Goal: Transaction & Acquisition: Purchase product/service

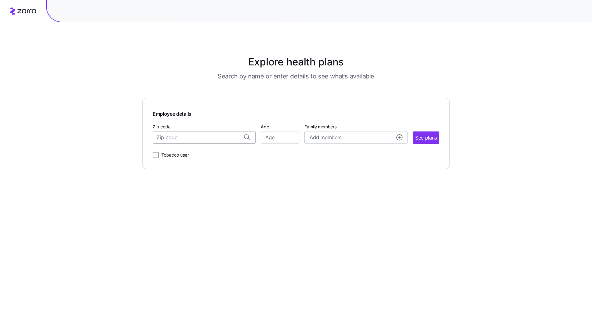
click at [220, 139] on input "Zip code" at bounding box center [204, 137] width 103 height 12
type input "23188"
click at [273, 137] on input "Age" at bounding box center [280, 137] width 39 height 12
type input "30"
click at [399, 138] on circle "add icon" at bounding box center [400, 137] width 6 height 6
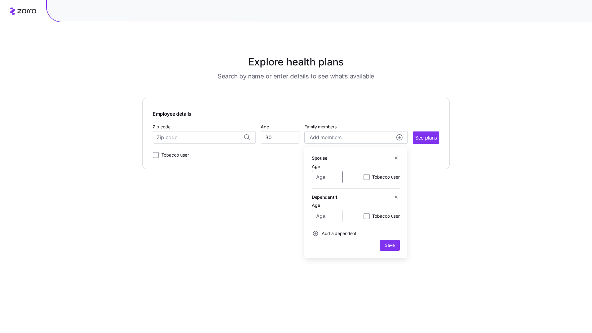
click at [334, 175] on input "Age" at bounding box center [327, 177] width 31 height 12
type input "30"
click at [333, 214] on input "Age" at bounding box center [327, 216] width 31 height 12
type input "2"
click at [391, 245] on span "Save" at bounding box center [390, 245] width 10 height 6
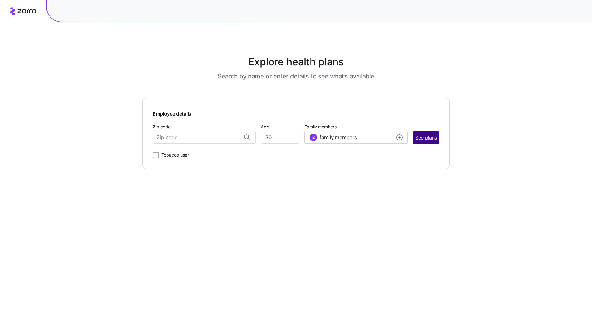
click at [426, 141] on span "See plans" at bounding box center [427, 138] width 22 height 8
click at [227, 138] on input "Zip code" at bounding box center [204, 137] width 103 height 12
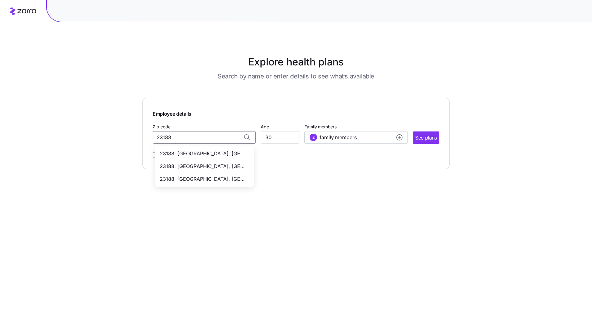
click at [211, 164] on span "23188, [GEOGRAPHIC_DATA], [GEOGRAPHIC_DATA]" at bounding box center [203, 166] width 87 height 8
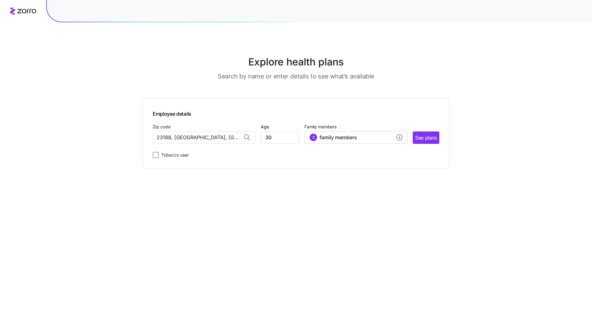
drag, startPoint x: 226, startPoint y: 137, endPoint x: 135, endPoint y: 133, distance: 90.9
click at [135, 133] on div "Explore health plans Search by name or enter details to see what’s available Em…" at bounding box center [296, 166] width 592 height 333
click at [227, 137] on input "23188, [GEOGRAPHIC_DATA], [GEOGRAPHIC_DATA]" at bounding box center [204, 137] width 103 height 12
drag, startPoint x: 227, startPoint y: 137, endPoint x: 174, endPoint y: 138, distance: 53.0
click at [174, 138] on input "23188, [GEOGRAPHIC_DATA], [GEOGRAPHIC_DATA]" at bounding box center [204, 137] width 103 height 12
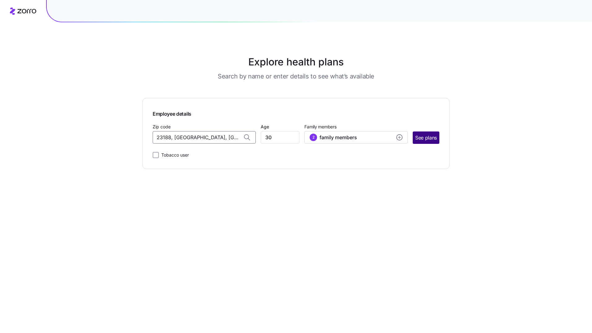
type input "23188, [GEOGRAPHIC_DATA], [GEOGRAPHIC_DATA]"
click at [425, 134] on button "See plans" at bounding box center [426, 137] width 27 height 12
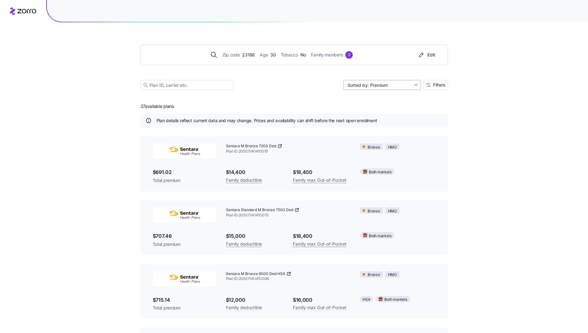
click at [413, 85] on input "Sorted by: Premium" at bounding box center [381, 85] width 77 height 10
click at [441, 87] on span "Filters" at bounding box center [439, 85] width 12 height 4
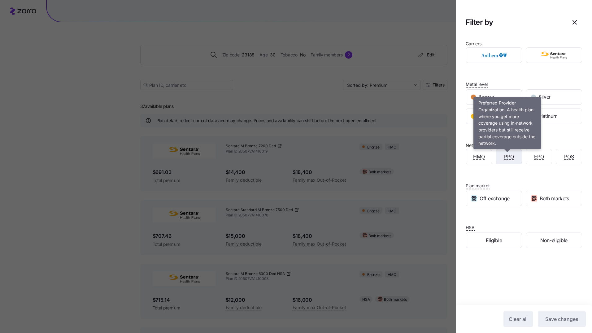
click at [508, 159] on span "PPO" at bounding box center [509, 157] width 10 height 8
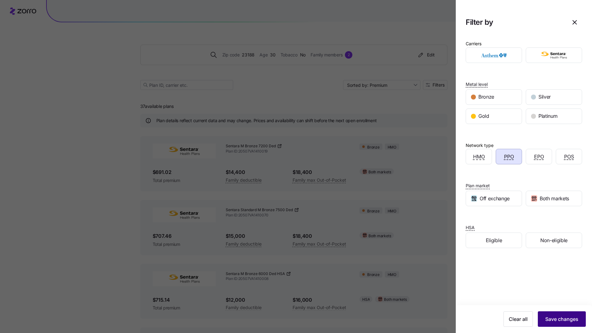
click at [561, 318] on span "Save changes" at bounding box center [562, 318] width 33 height 7
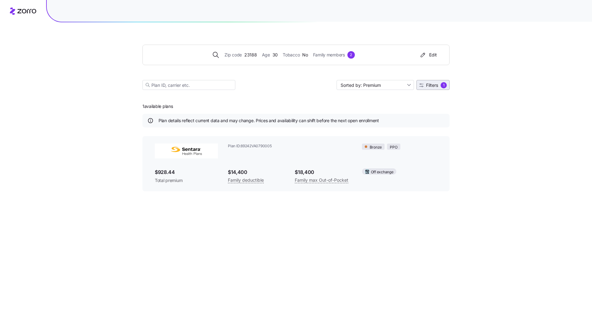
click at [430, 88] on span "Filters 1" at bounding box center [434, 85] width 28 height 6
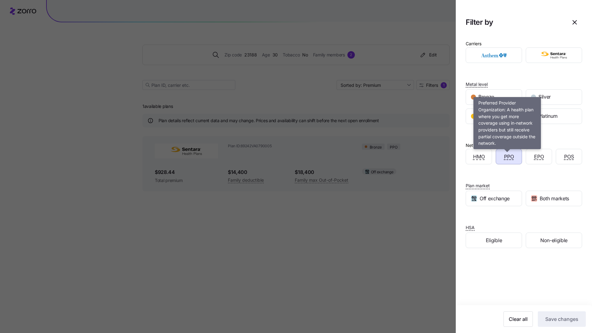
click at [509, 159] on span "PPO" at bounding box center [509, 157] width 10 height 8
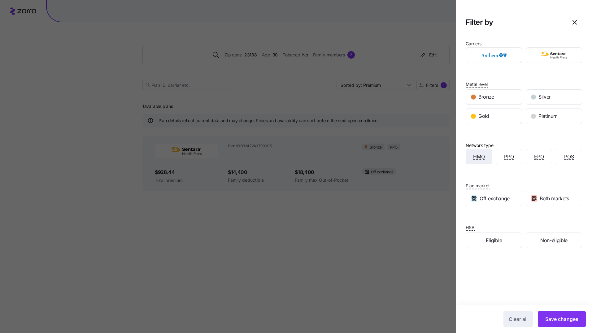
click at [485, 160] on div "HMO" at bounding box center [479, 156] width 26 height 15
click at [563, 316] on span "Save changes" at bounding box center [562, 318] width 33 height 7
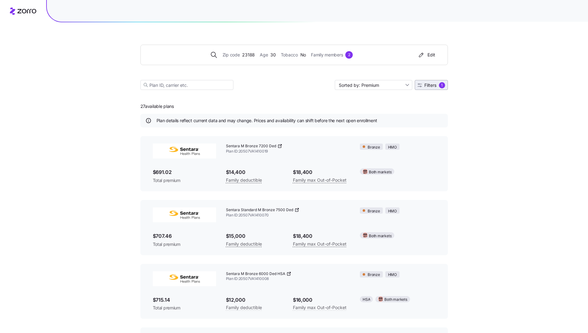
click at [432, 88] on span "Filters 1" at bounding box center [431, 85] width 28 height 6
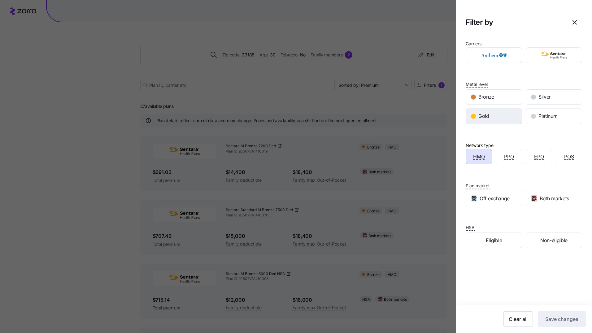
click at [503, 114] on div "Gold" at bounding box center [494, 116] width 56 height 15
click at [554, 321] on span "Save changes" at bounding box center [562, 318] width 33 height 7
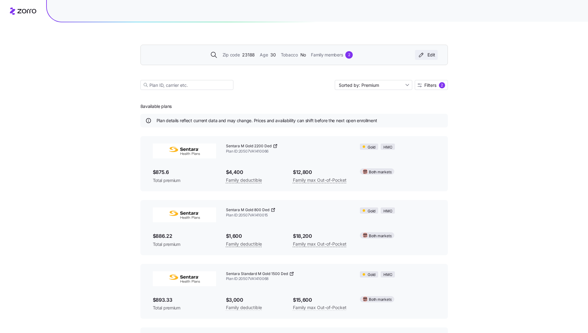
click at [425, 55] on icon "button" at bounding box center [420, 55] width 7 height 6
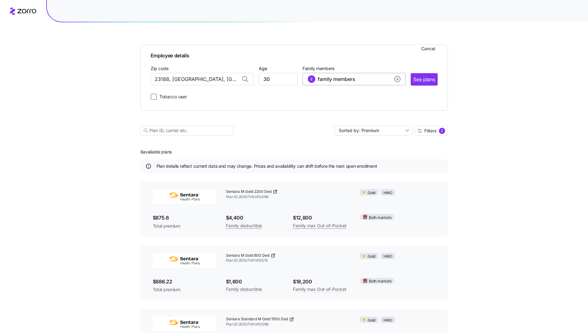
click at [399, 81] on circle "add icon" at bounding box center [397, 79] width 6 height 6
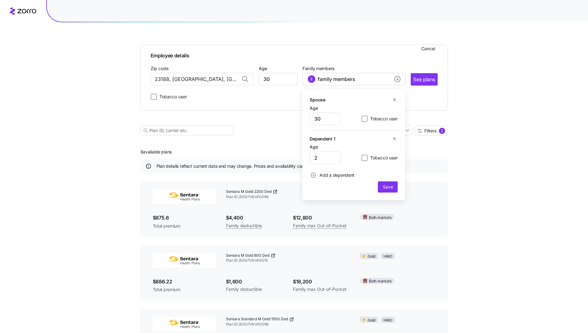
click at [395, 139] on icon "button" at bounding box center [394, 138] width 5 height 5
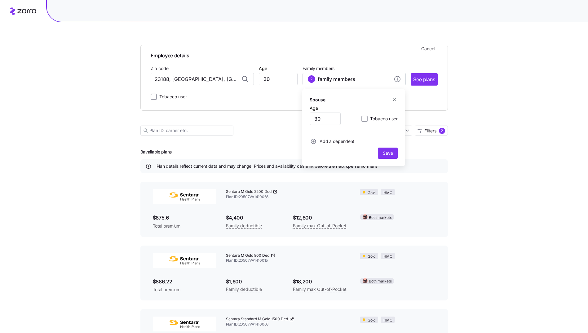
click at [396, 100] on icon "button" at bounding box center [394, 99] width 5 height 5
click at [426, 86] on div "Employee details Cancel Zip code 23188, [GEOGRAPHIC_DATA], [GEOGRAPHIC_DATA] Ag…" at bounding box center [294, 75] width 287 height 51
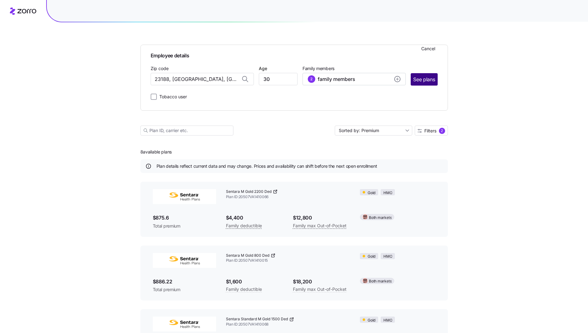
click at [426, 78] on span "See plans" at bounding box center [424, 80] width 22 height 8
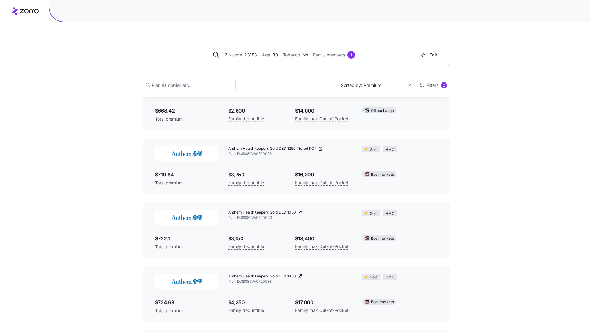
scroll to position [313, 0]
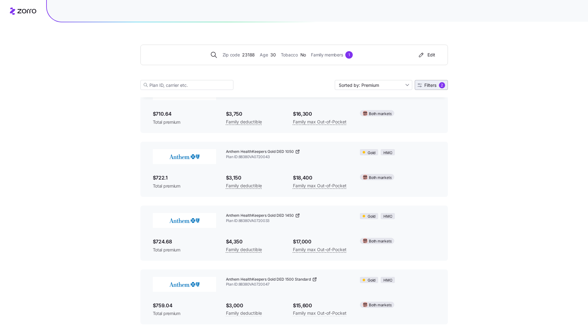
click at [431, 88] on span "Filters 2" at bounding box center [431, 85] width 28 height 6
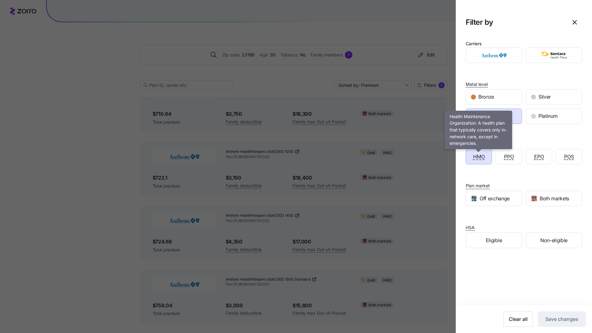
click at [480, 158] on span "HMO" at bounding box center [479, 157] width 12 height 8
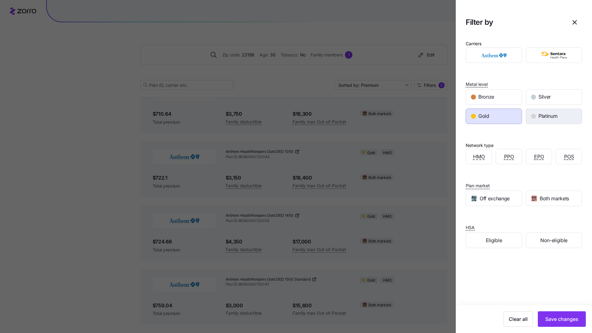
click at [547, 119] on span "Platinum" at bounding box center [548, 116] width 19 height 8
click at [508, 117] on div "Gold" at bounding box center [494, 116] width 56 height 15
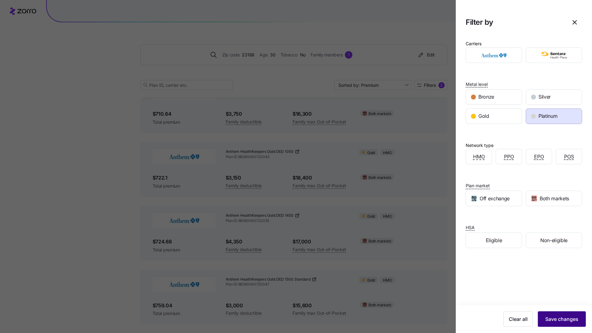
click at [551, 313] on button "Save changes" at bounding box center [562, 318] width 48 height 15
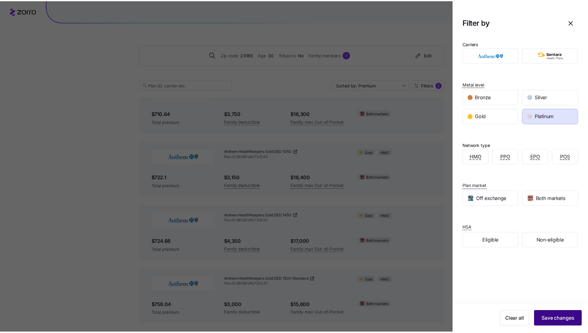
scroll to position [0, 0]
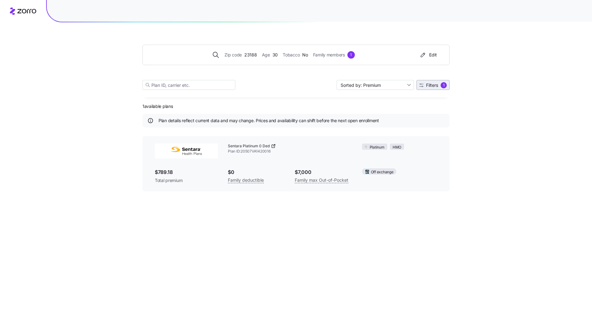
click at [437, 88] on span "Filters 1" at bounding box center [434, 85] width 28 height 6
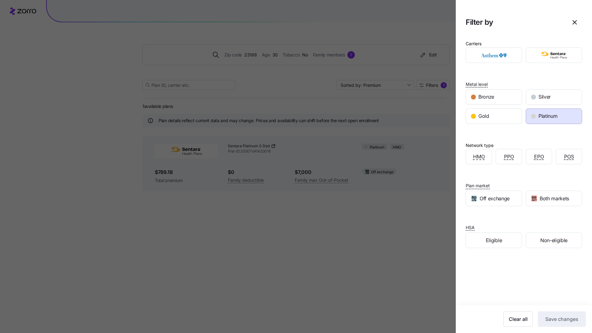
click at [550, 119] on span "Platinum" at bounding box center [548, 116] width 19 height 8
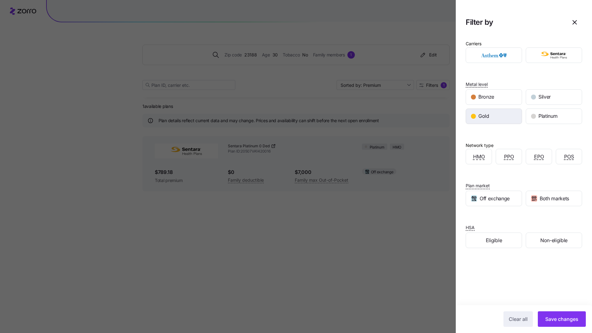
click at [504, 120] on div "Gold" at bounding box center [494, 116] width 56 height 15
click at [550, 203] on div "Both markets" at bounding box center [554, 198] width 56 height 15
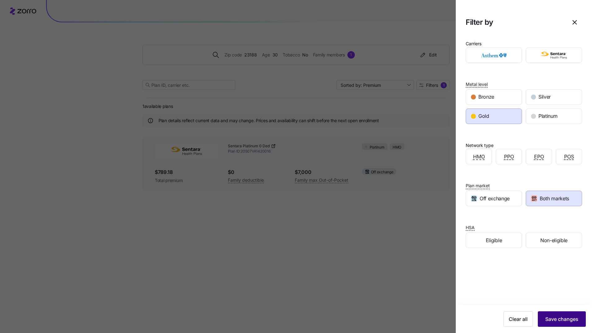
click at [559, 317] on span "Save changes" at bounding box center [562, 318] width 33 height 7
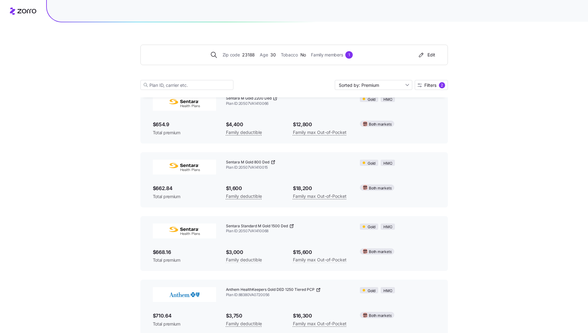
scroll to position [47, 0]
click at [429, 89] on button "Filters 2" at bounding box center [431, 85] width 33 height 10
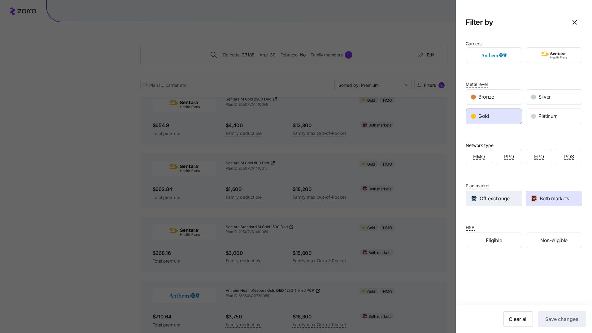
click at [486, 197] on span "Off exchange" at bounding box center [495, 199] width 30 height 8
click at [547, 197] on span "Both markets" at bounding box center [554, 199] width 29 height 8
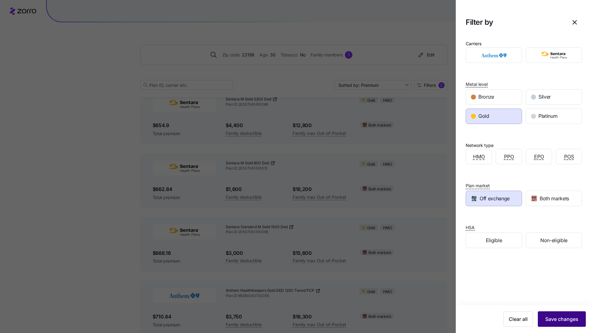
click at [566, 322] on span "Save changes" at bounding box center [562, 318] width 33 height 7
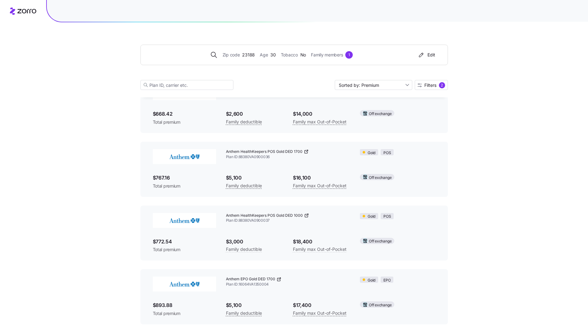
scroll to position [0, 0]
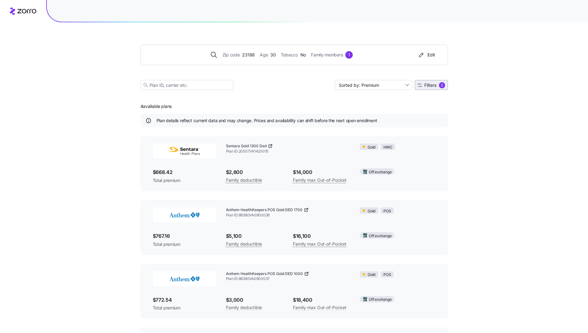
click at [428, 82] on span "Filters 2" at bounding box center [431, 85] width 28 height 6
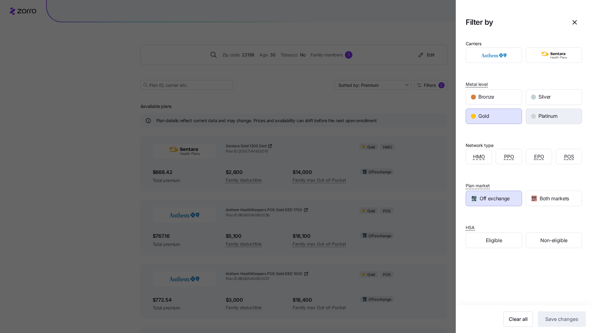
click at [539, 119] on span "Platinum" at bounding box center [548, 116] width 19 height 8
click at [501, 115] on div "Gold" at bounding box center [494, 116] width 56 height 15
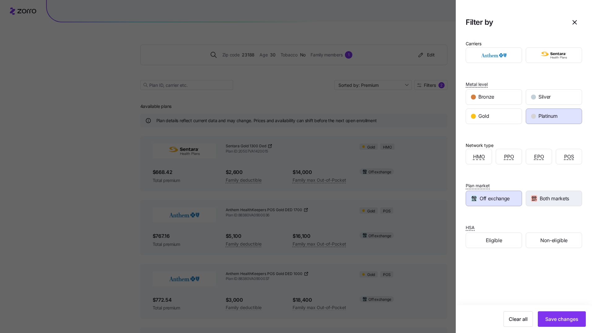
click at [551, 199] on span "Both markets" at bounding box center [554, 199] width 29 height 8
click at [557, 315] on span "Save changes" at bounding box center [562, 318] width 33 height 7
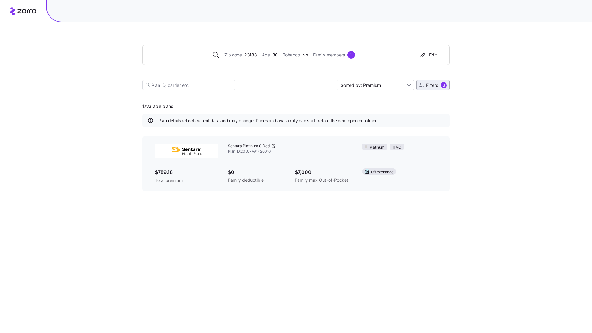
click at [437, 87] on span "Filters" at bounding box center [432, 85] width 12 height 4
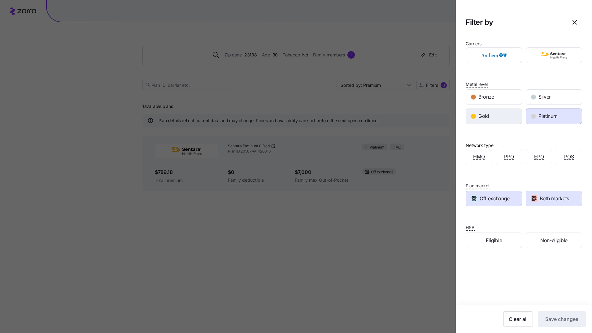
click at [512, 117] on div "Gold" at bounding box center [494, 116] width 56 height 15
click at [567, 322] on span "Save changes" at bounding box center [562, 318] width 33 height 7
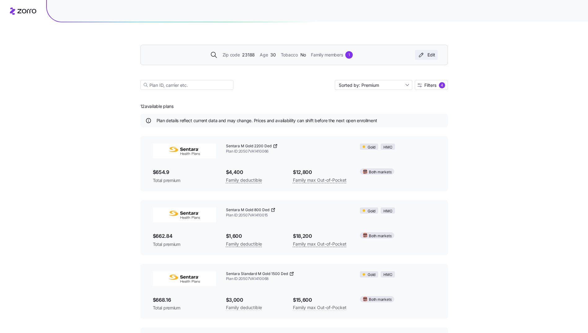
click at [434, 59] on button "Edit" at bounding box center [426, 55] width 23 height 10
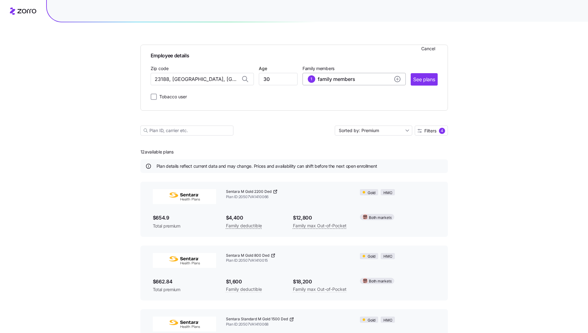
click at [397, 78] on circle "add icon" at bounding box center [397, 79] width 6 height 6
click at [396, 102] on icon "button" at bounding box center [394, 99] width 5 height 5
click at [386, 140] on span "Save" at bounding box center [388, 137] width 10 height 6
click at [428, 83] on button "See plans" at bounding box center [424, 79] width 27 height 12
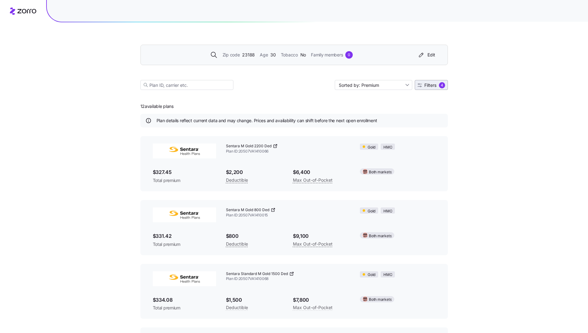
click at [433, 84] on span "Filters" at bounding box center [430, 85] width 12 height 4
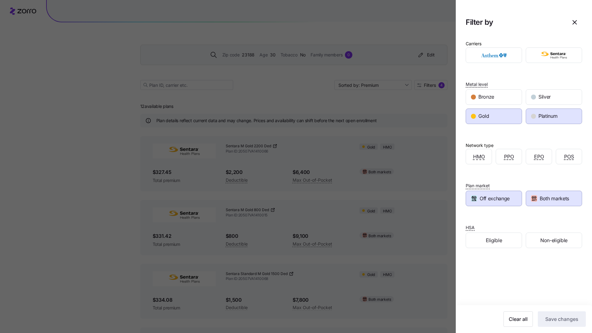
click at [481, 115] on span "Gold" at bounding box center [484, 116] width 11 height 8
click at [557, 315] on span "Save changes" at bounding box center [562, 318] width 33 height 7
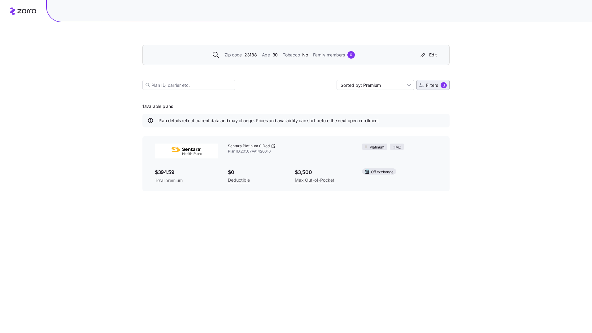
click at [434, 82] on button "Filters 3" at bounding box center [433, 85] width 33 height 10
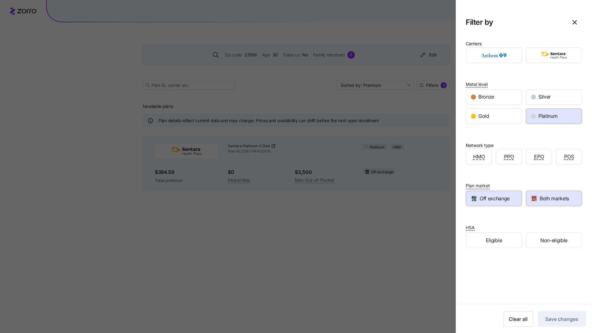
click at [539, 114] on span "Platinum" at bounding box center [548, 116] width 19 height 8
click at [547, 321] on span "Save changes" at bounding box center [562, 318] width 33 height 7
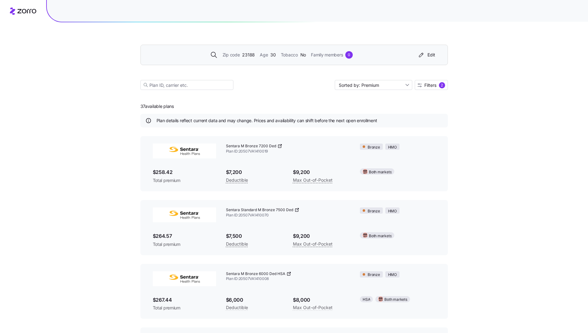
click at [350, 57] on div "0" at bounding box center [348, 54] width 7 height 7
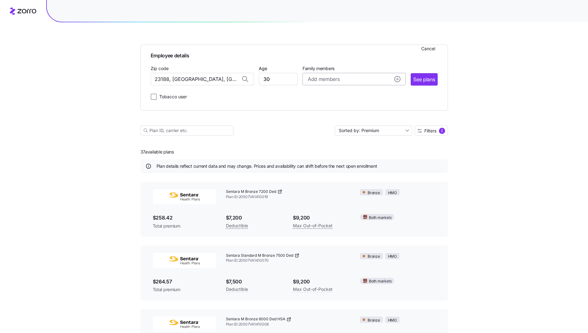
click at [391, 81] on div "Add members" at bounding box center [354, 79] width 93 height 8
click at [322, 119] on input "Age" at bounding box center [325, 118] width 31 height 12
type input "30"
click at [389, 153] on span "Save" at bounding box center [388, 153] width 10 height 6
click at [395, 78] on circle "add icon" at bounding box center [397, 79] width 6 height 6
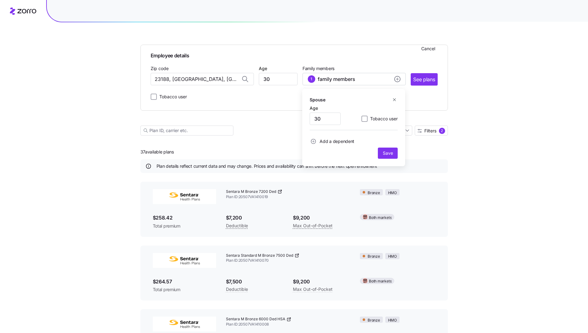
click at [317, 143] on span "Add a dependent" at bounding box center [332, 141] width 45 height 7
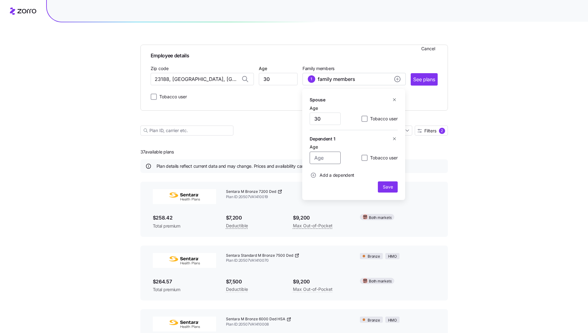
click at [319, 158] on input "Age" at bounding box center [325, 158] width 31 height 12
type input "2"
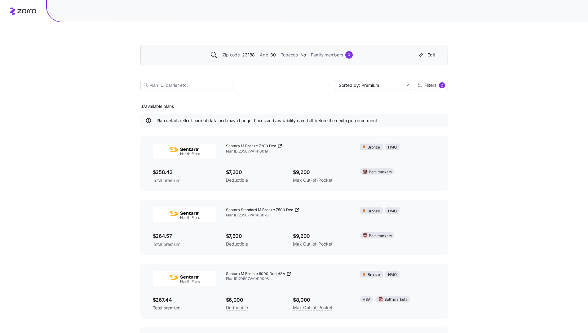
click at [344, 56] on div "Family members 0" at bounding box center [332, 54] width 42 height 7
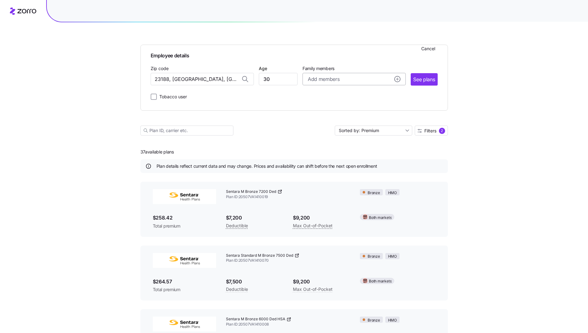
click at [399, 81] on icon "add icon" at bounding box center [397, 79] width 6 height 6
click at [333, 119] on input "Age" at bounding box center [325, 118] width 31 height 12
type input "30"
click at [336, 140] on span "Add a dependent" at bounding box center [336, 141] width 35 height 6
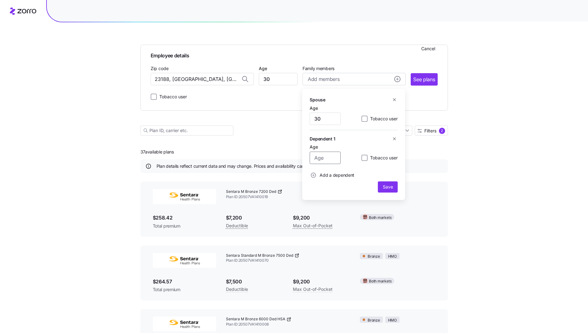
click at [326, 159] on input "Age" at bounding box center [325, 158] width 31 height 12
type input "2"
click at [348, 144] on div "Age [DEMOGRAPHIC_DATA] Tobacco user" at bounding box center [354, 153] width 88 height 22
click at [386, 187] on span "Save" at bounding box center [388, 187] width 10 height 6
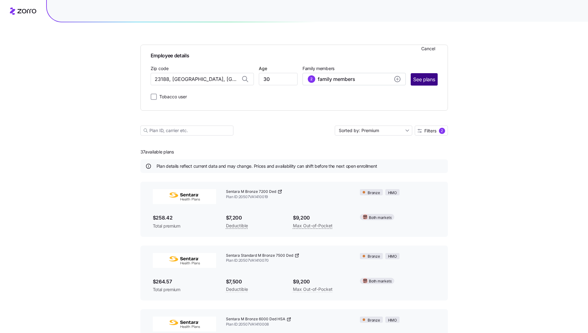
click at [427, 79] on span "See plans" at bounding box center [424, 80] width 22 height 8
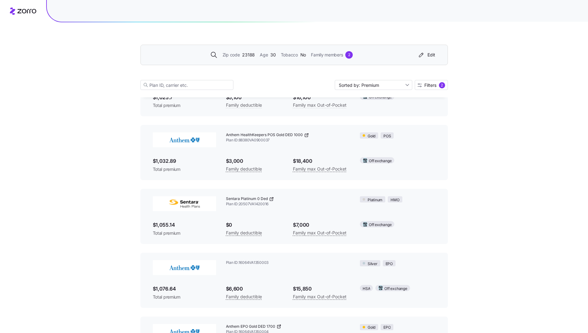
scroll to position [2119, 0]
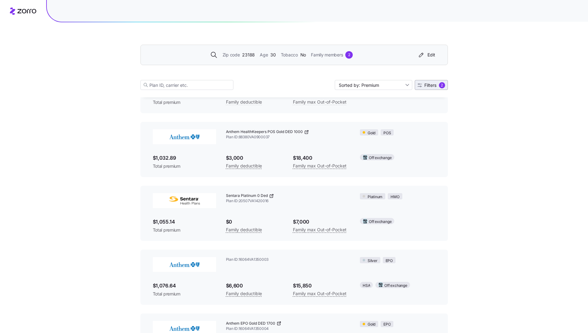
click at [430, 83] on span "Filters" at bounding box center [430, 85] width 12 height 4
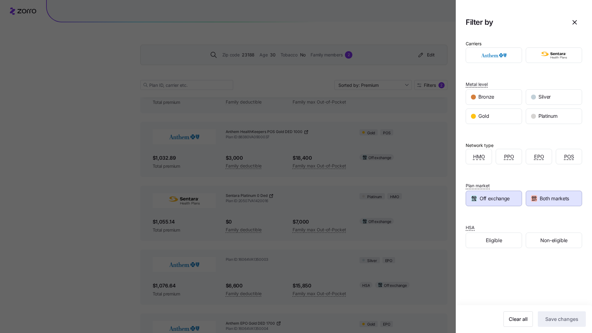
click at [79, 174] on div at bounding box center [296, 166] width 592 height 333
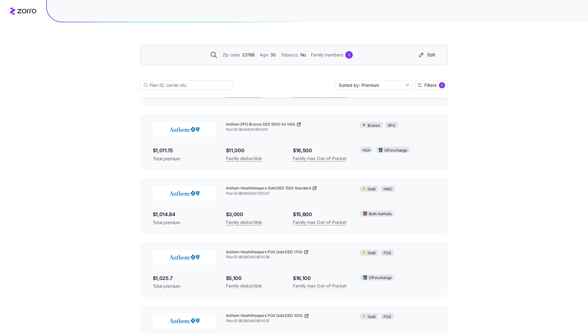
scroll to position [1934, 0]
click at [314, 188] on icon at bounding box center [314, 188] width 5 height 5
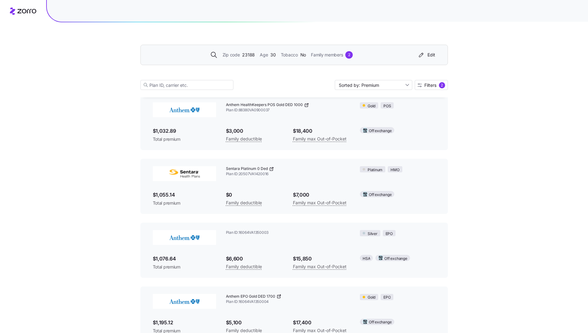
scroll to position [2163, 0]
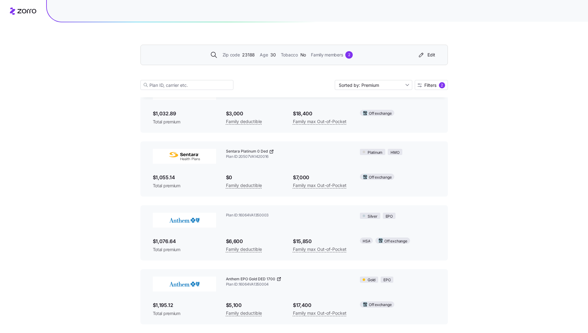
click at [270, 152] on icon at bounding box center [271, 151] width 5 height 5
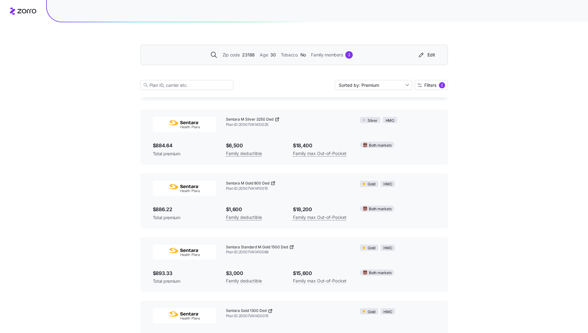
scroll to position [983, 0]
click at [342, 56] on span "Family members" at bounding box center [327, 54] width 32 height 7
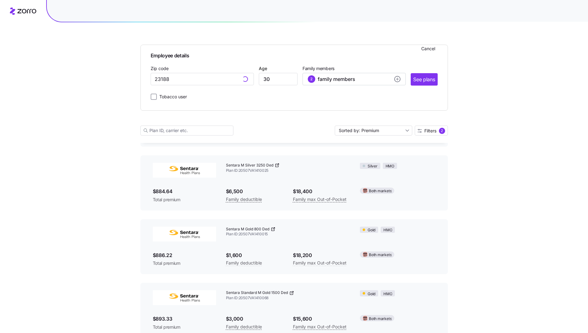
scroll to position [1028, 0]
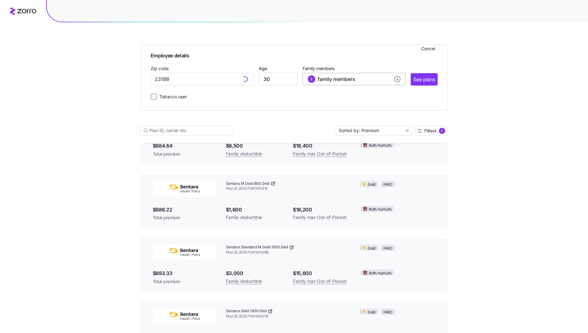
type input "23188, [GEOGRAPHIC_DATA], [GEOGRAPHIC_DATA]"
click at [396, 81] on circle "add icon" at bounding box center [397, 79] width 6 height 6
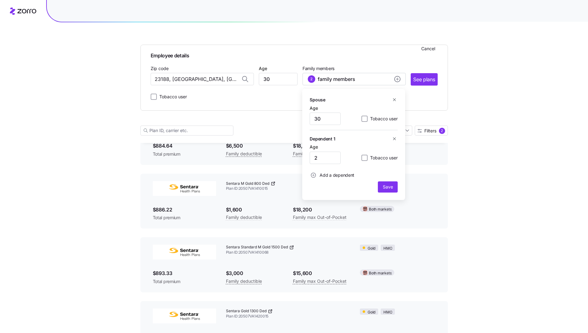
click at [396, 101] on icon "button" at bounding box center [394, 99] width 5 height 5
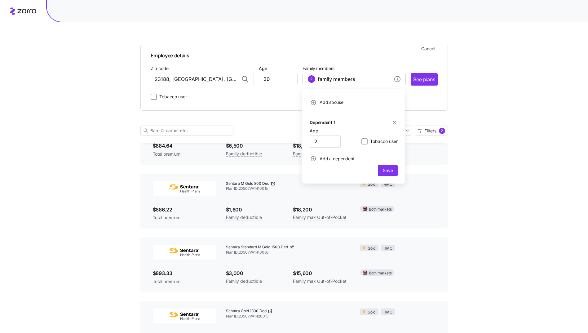
click at [394, 122] on icon "button" at bounding box center [394, 122] width 5 height 5
click at [386, 137] on span "Save" at bounding box center [388, 137] width 10 height 6
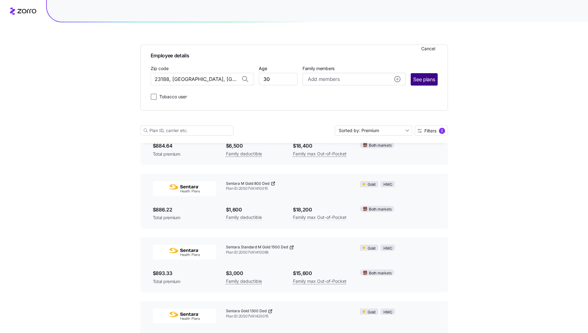
click at [423, 85] on button "See plans" at bounding box center [424, 79] width 27 height 12
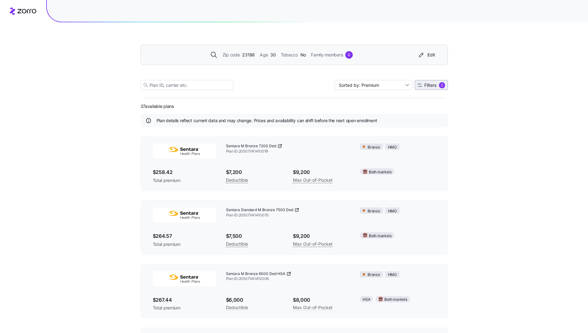
click at [438, 83] on span "Filters 2" at bounding box center [431, 85] width 28 height 6
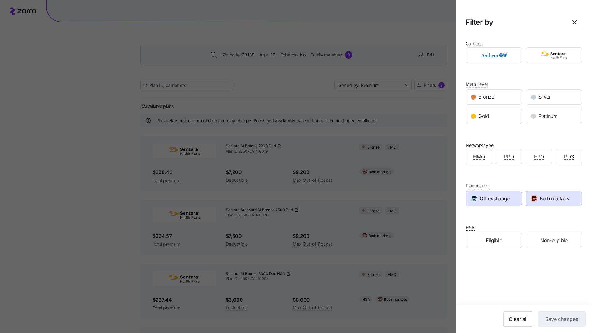
click at [504, 200] on span "Off exchange" at bounding box center [495, 199] width 30 height 8
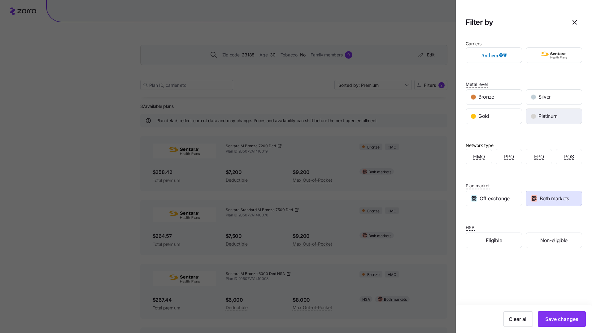
click at [553, 123] on div "Platinum" at bounding box center [554, 116] width 56 height 15
click at [513, 122] on div "Gold" at bounding box center [494, 116] width 56 height 15
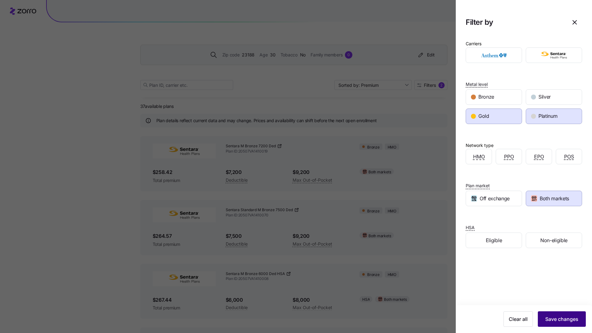
click at [567, 316] on span "Save changes" at bounding box center [562, 318] width 33 height 7
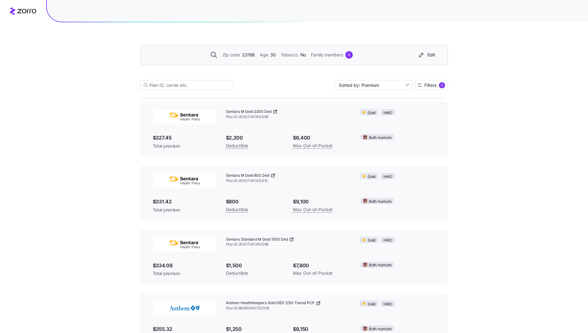
scroll to position [35, 0]
click at [273, 176] on icon at bounding box center [273, 174] width 5 height 5
